Goal: Information Seeking & Learning: Learn about a topic

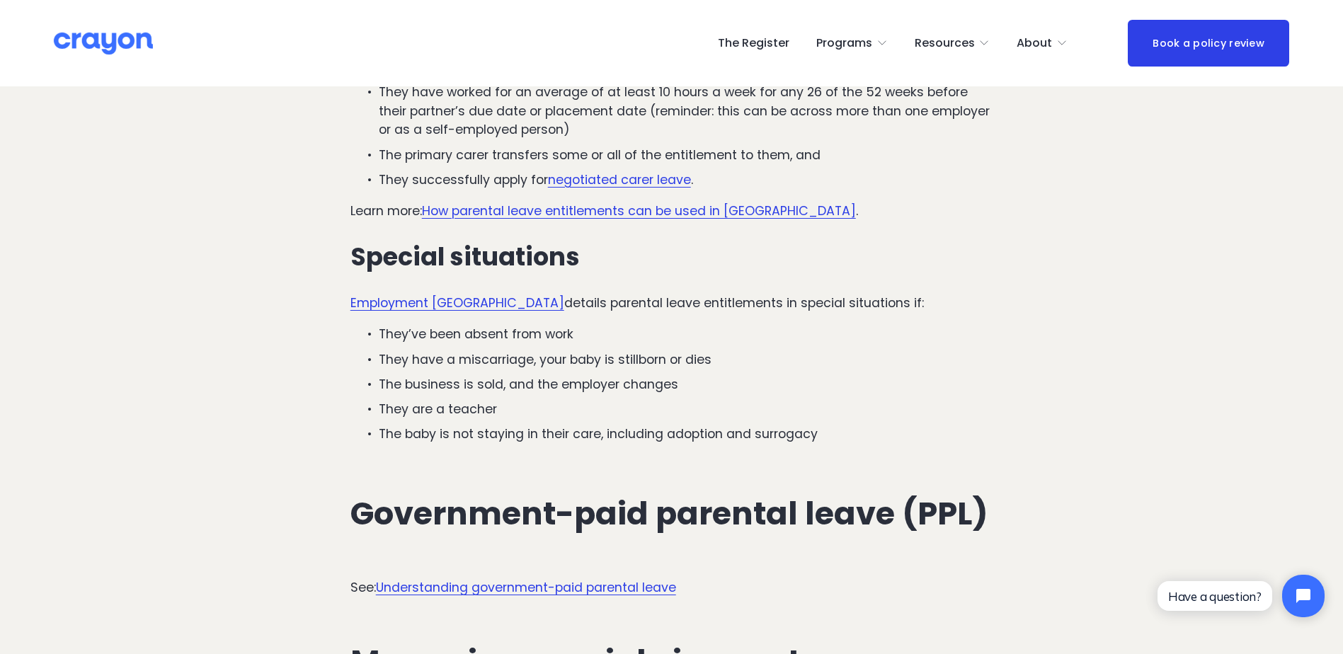
scroll to position [2677, 0]
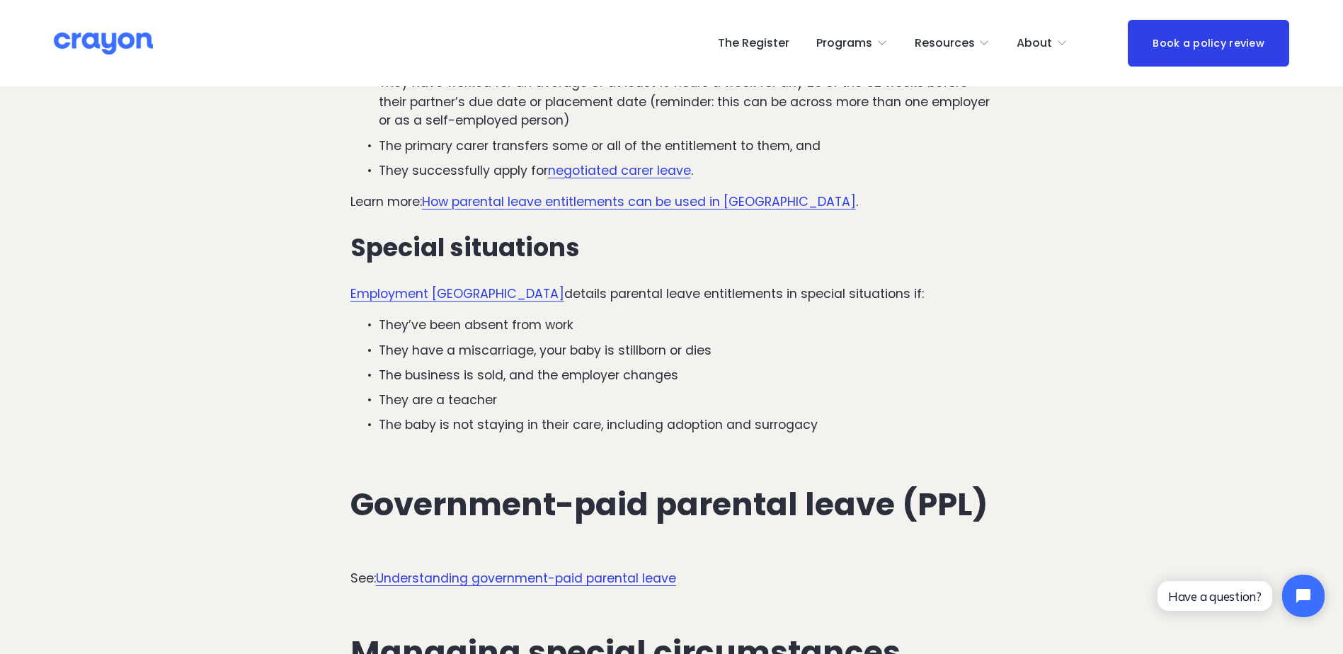
drag, startPoint x: 1342, startPoint y: 318, endPoint x: 1339, endPoint y: 335, distance: 17.2
click at [1339, 335] on article "The complete guide to parental leave for NZ employers (2025) Parental leave ent…" at bounding box center [671, 407] width 1343 height 5994
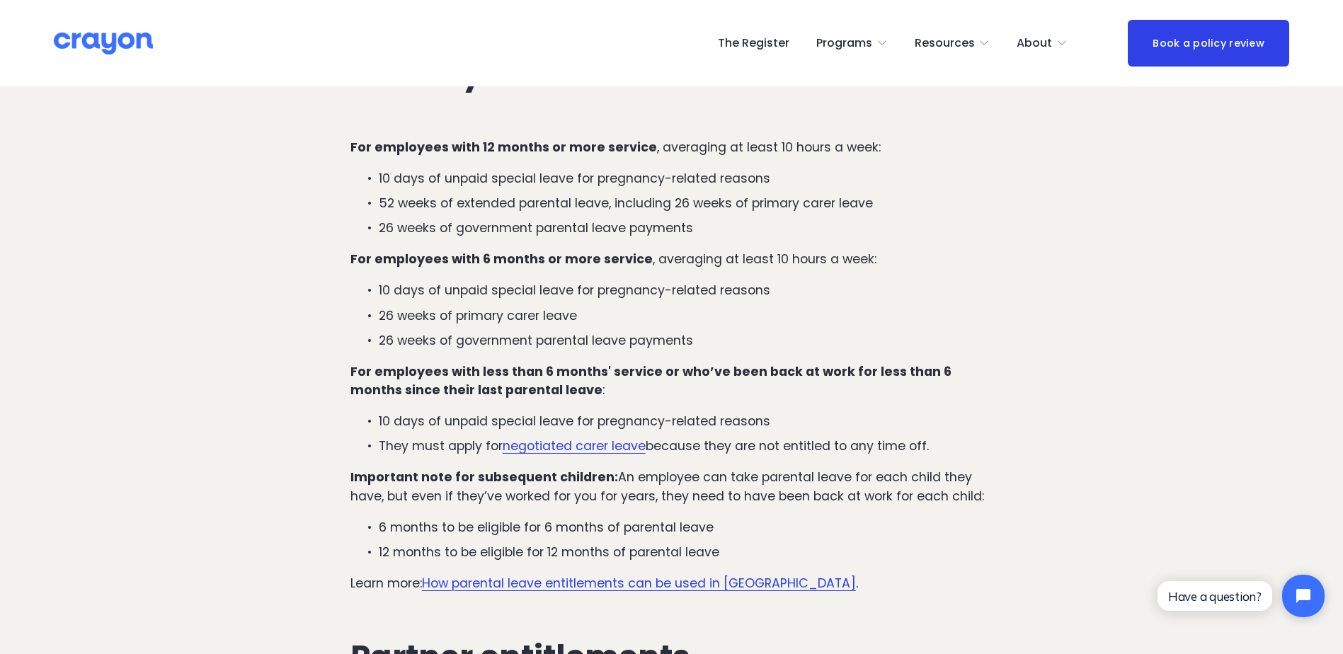
scroll to position [1768, 0]
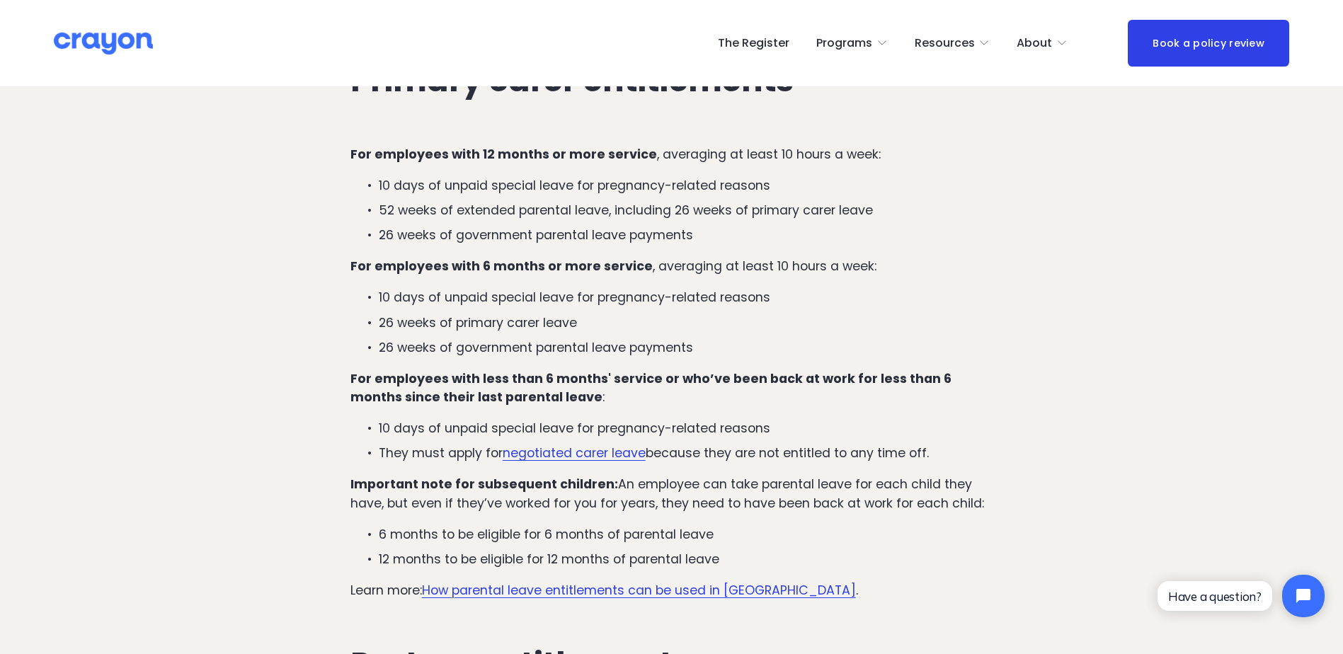
click at [568, 444] on link "negotiated carer leave" at bounding box center [573, 452] width 143 height 17
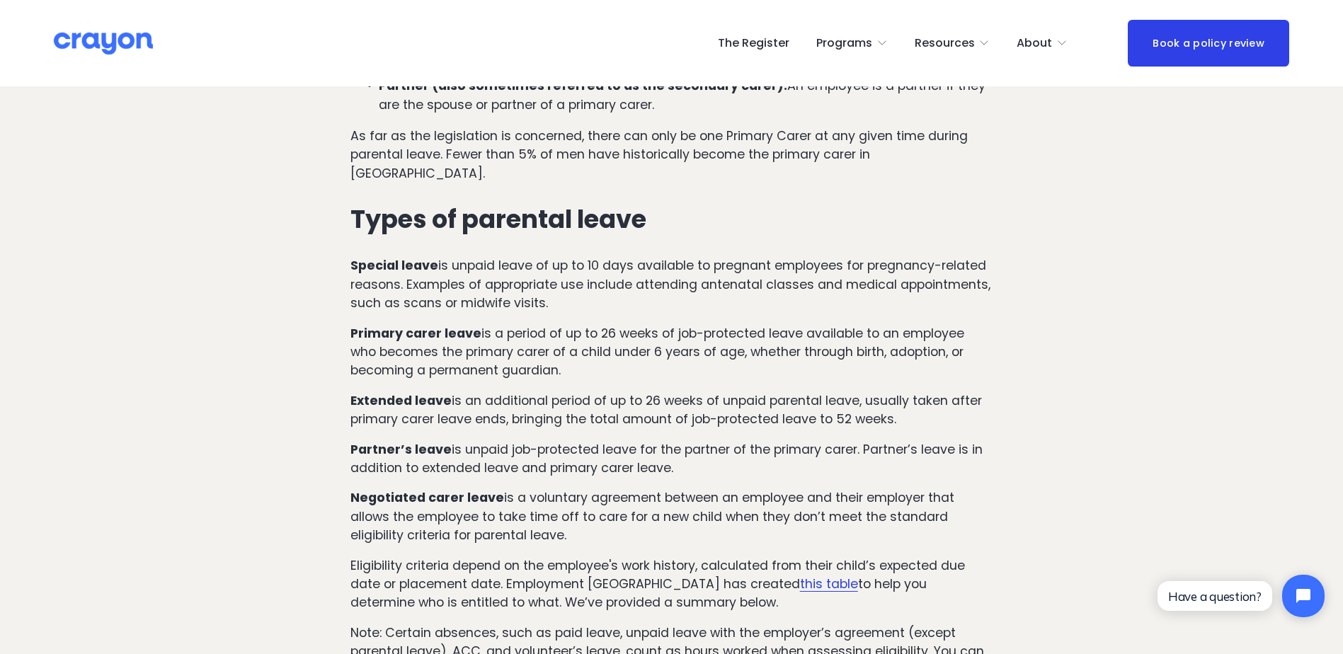
scroll to position [1142, 0]
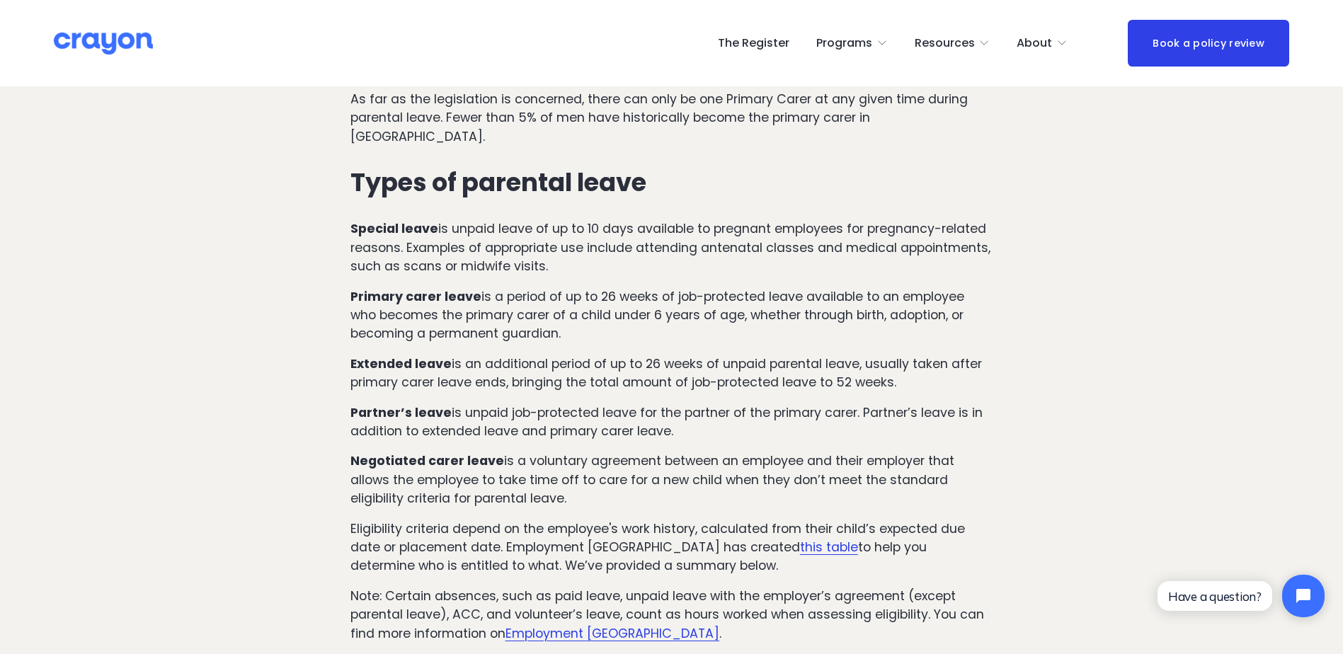
drag, startPoint x: 352, startPoint y: 446, endPoint x: 570, endPoint y: 483, distance: 221.1
click at [570, 483] on p "Negotiated carer leave is a voluntary agreement between an employee and their e…" at bounding box center [671, 480] width 643 height 56
drag, startPoint x: 570, startPoint y: 483, endPoint x: 603, endPoint y: 482, distance: 32.6
click at [603, 482] on p "Negotiated carer leave is a voluntary agreement between an employee and their e…" at bounding box center [671, 480] width 643 height 56
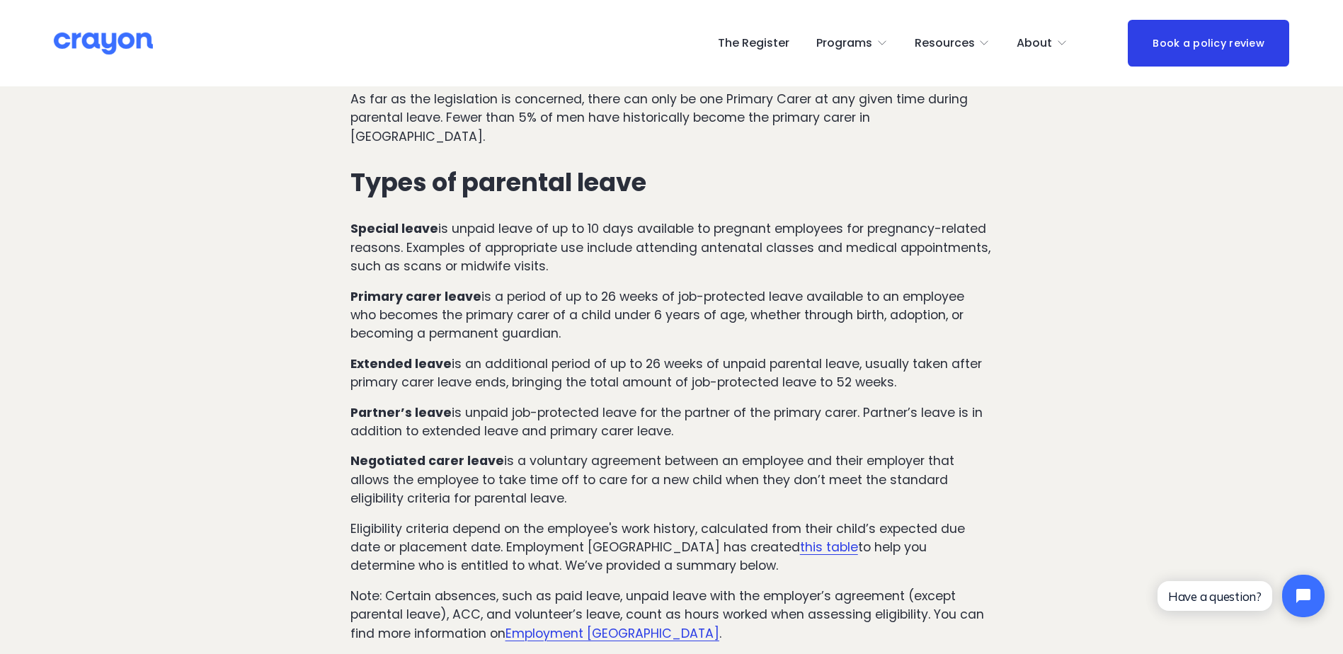
drag, startPoint x: 1156, startPoint y: 382, endPoint x: 1103, endPoint y: 377, distance: 52.6
click at [369, 452] on strong "Negotiated carer leave" at bounding box center [427, 460] width 154 height 17
click at [394, 289] on p "Primary carer leave is a period of up to 26 weeks of job-protected leave availa…" at bounding box center [671, 315] width 643 height 56
click at [352, 288] on strong "Primary carer leave" at bounding box center [415, 296] width 131 height 17
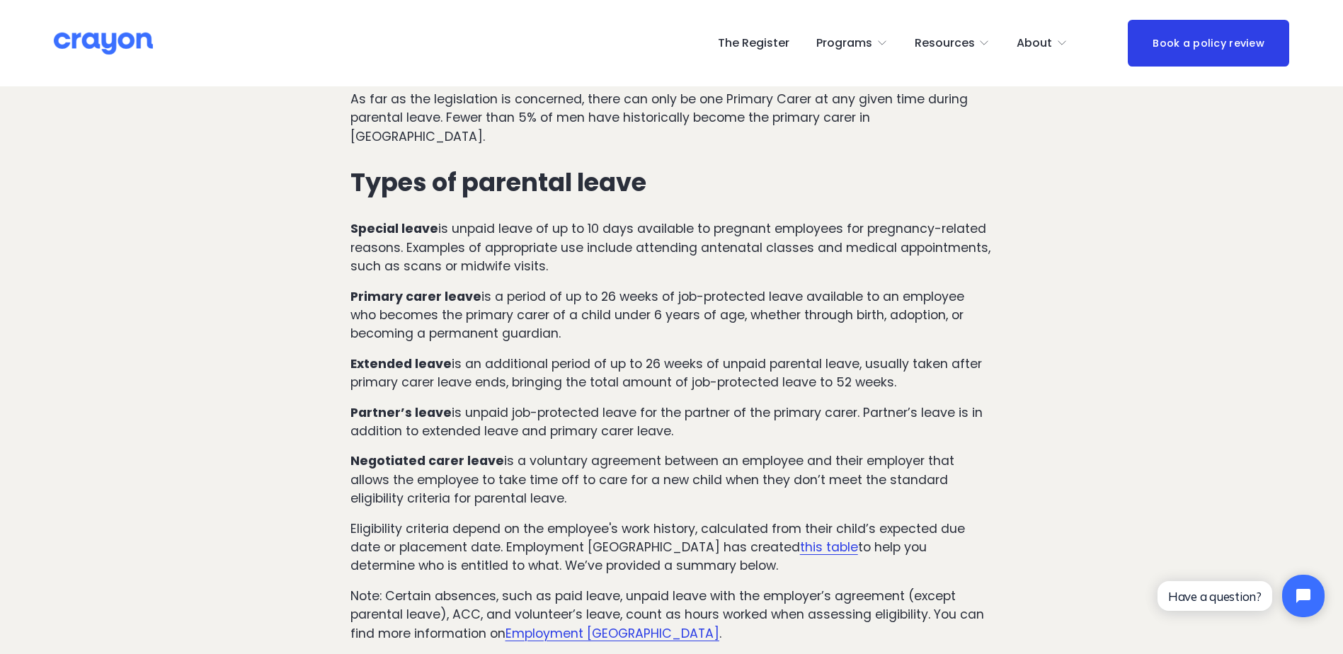
drag, startPoint x: 352, startPoint y: 276, endPoint x: 565, endPoint y: 314, distance: 215.7
click at [565, 314] on p "Primary carer leave is a period of up to 26 weeks of job-protected leave availa…" at bounding box center [671, 315] width 643 height 56
drag, startPoint x: 565, startPoint y: 314, endPoint x: 540, endPoint y: 302, distance: 27.5
copy p "Primary carer leave is a period of up to 26 weeks of job-protected leave availa…"
click at [574, 314] on p "Primary carer leave is a period of up to 26 weeks of job-protected leave availa…" at bounding box center [671, 315] width 643 height 56
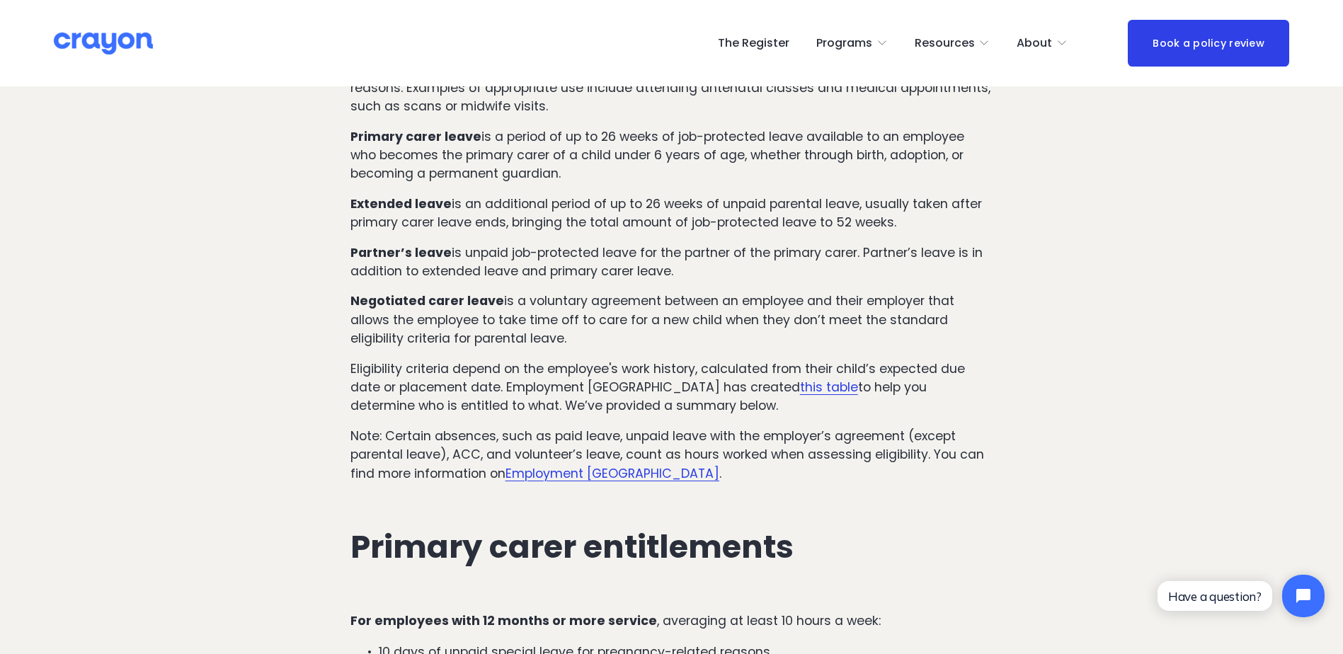
scroll to position [1331, 0]
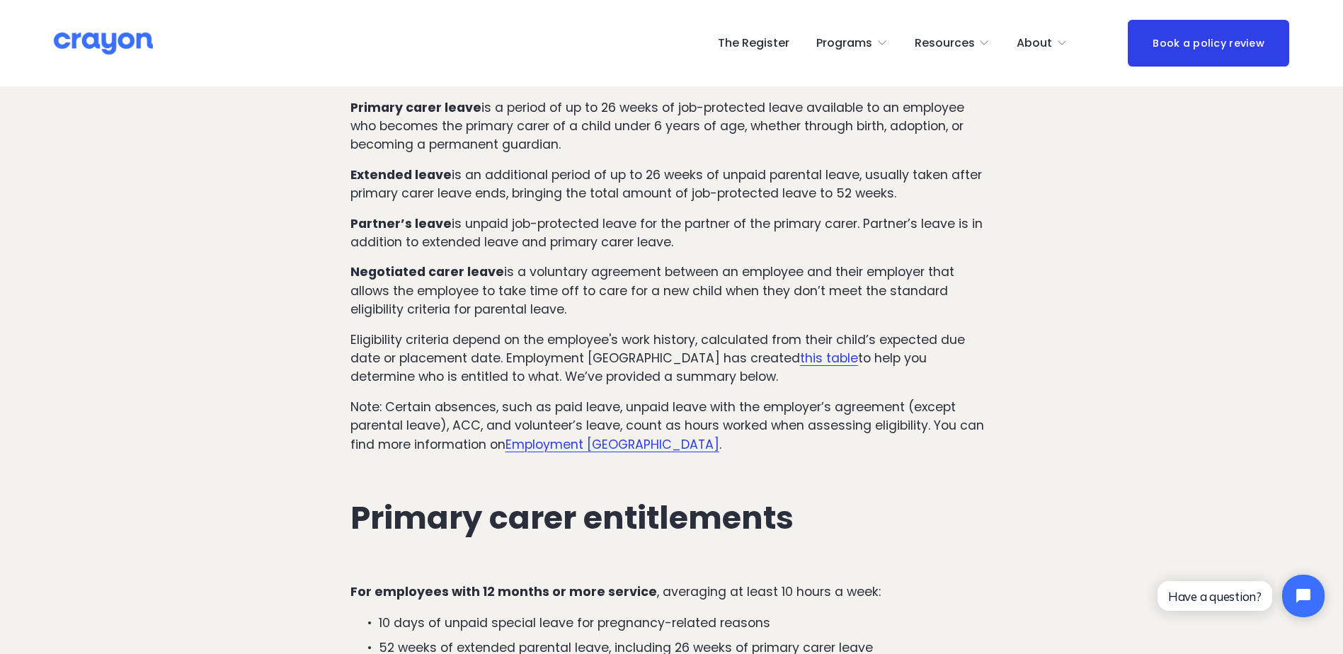
click at [578, 292] on p "Negotiated carer leave is a voluntary agreement between an employee and their e…" at bounding box center [671, 291] width 643 height 56
drag, startPoint x: 352, startPoint y: 253, endPoint x: 585, endPoint y: 289, distance: 235.6
click at [585, 289] on p "Negotiated carer leave is a voluntary agreement between an employee and their e…" at bounding box center [671, 291] width 643 height 56
drag, startPoint x: 585, startPoint y: 289, endPoint x: 503, endPoint y: 280, distance: 82.0
copy p "Negotiated carer leave is a voluntary agreement between an employee and their e…"
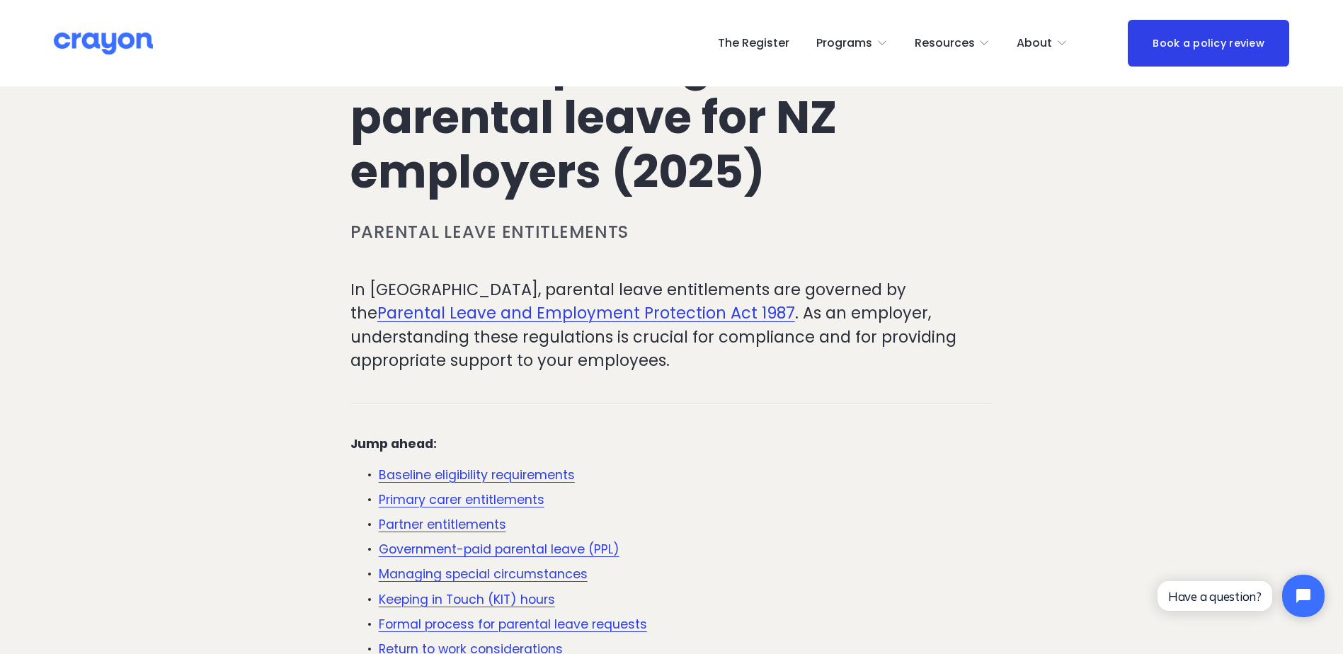
scroll to position [0, 0]
